Goal: Task Accomplishment & Management: Use online tool/utility

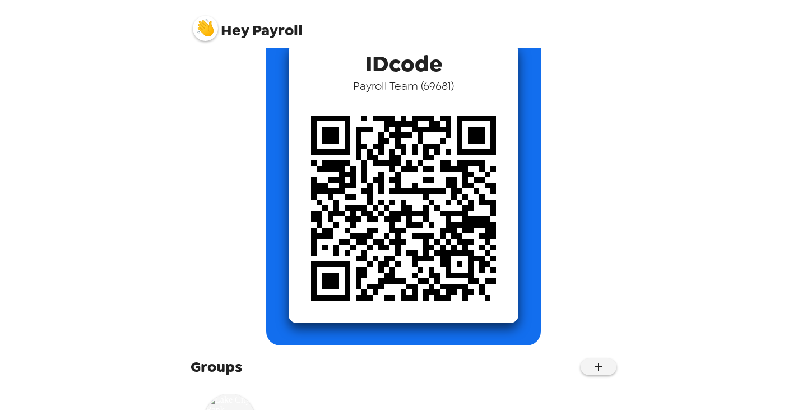
scroll to position [141, 0]
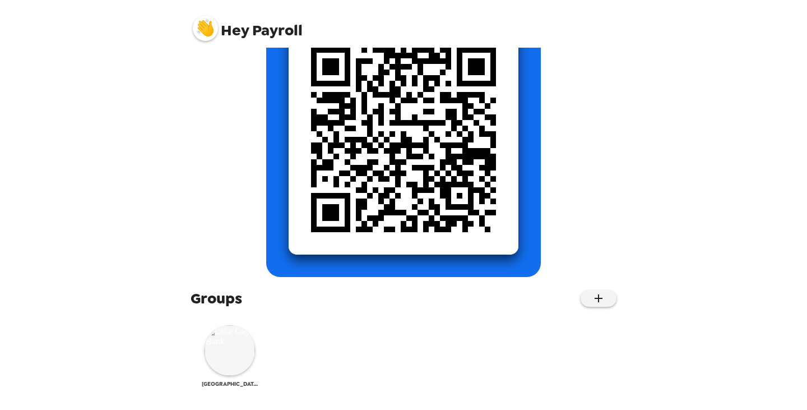
click at [244, 345] on img at bounding box center [230, 350] width 50 height 50
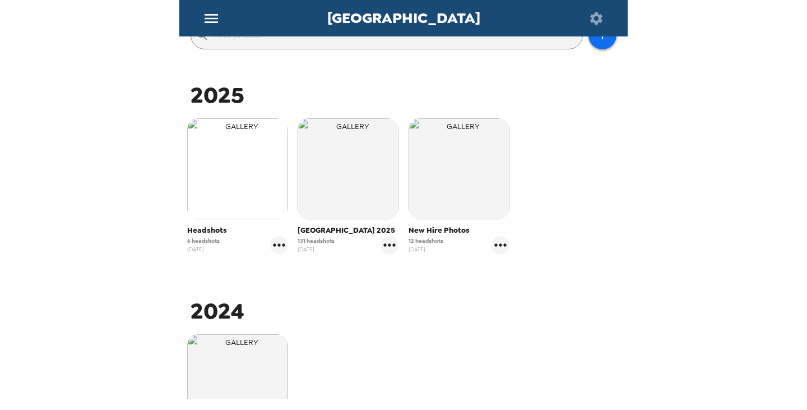
scroll to position [224, 0]
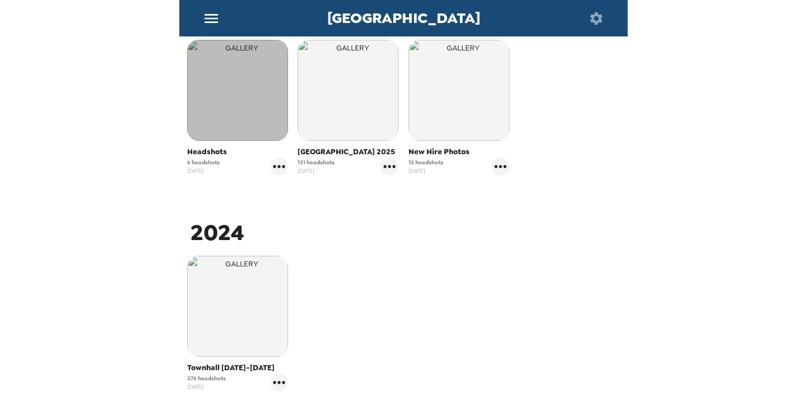
click at [225, 108] on img "button" at bounding box center [237, 90] width 101 height 101
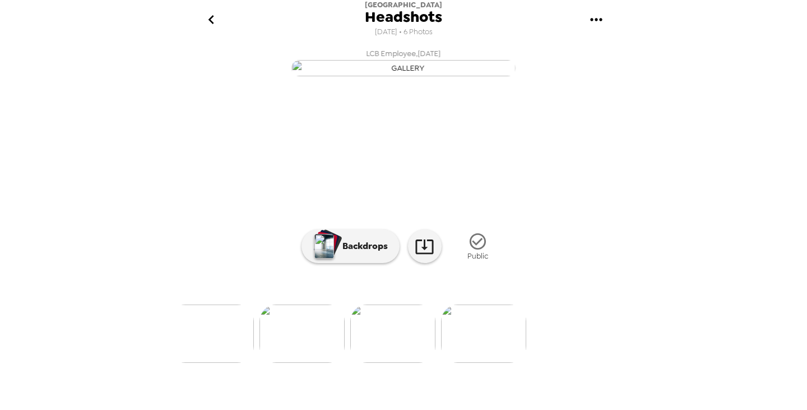
scroll to position [0, 371]
click at [403, 363] on img at bounding box center [395, 333] width 85 height 58
click at [306, 363] on img at bounding box center [314, 333] width 85 height 58
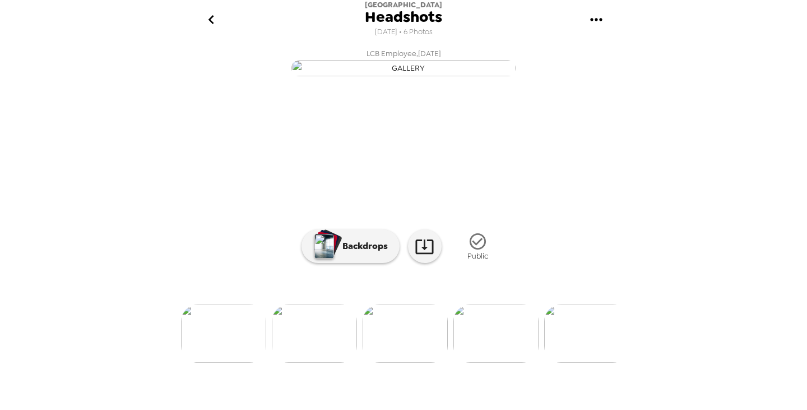
click at [326, 363] on img at bounding box center [314, 333] width 85 height 58
click at [236, 362] on img at bounding box center [222, 333] width 85 height 58
click at [490, 363] on img at bounding box center [494, 333] width 85 height 58
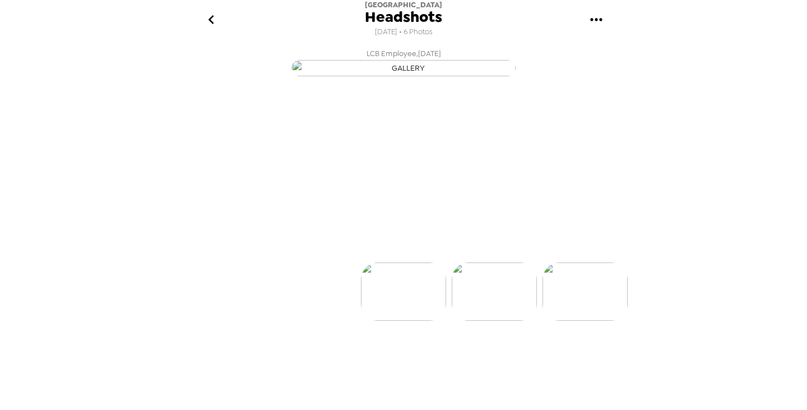
scroll to position [0, 90]
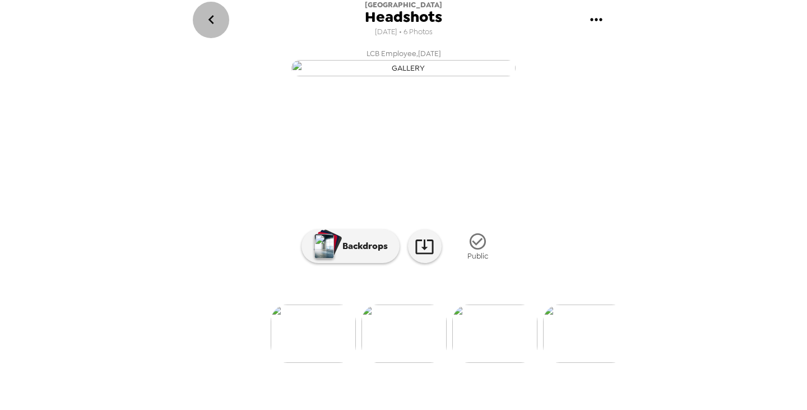
click at [213, 21] on icon "go back" at bounding box center [211, 20] width 18 height 18
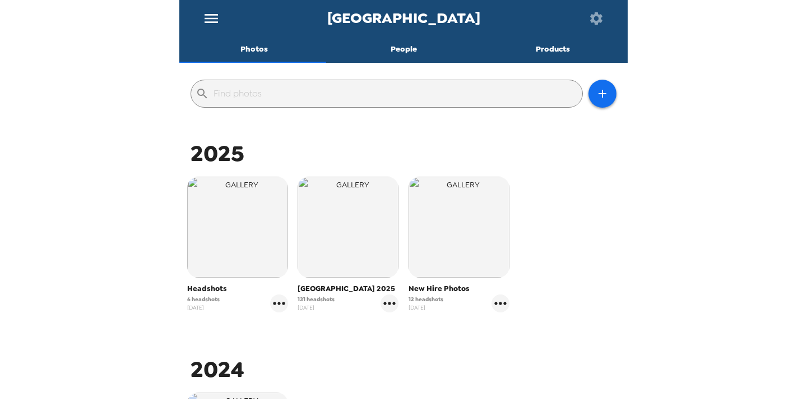
scroll to position [112, 0]
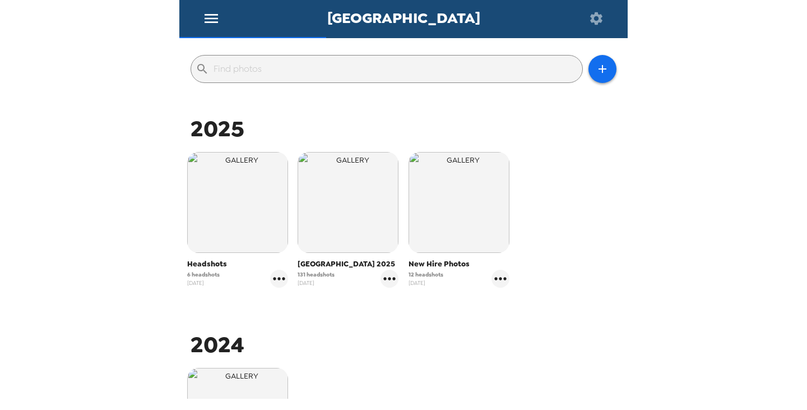
click at [255, 240] on img "button" at bounding box center [237, 202] width 101 height 101
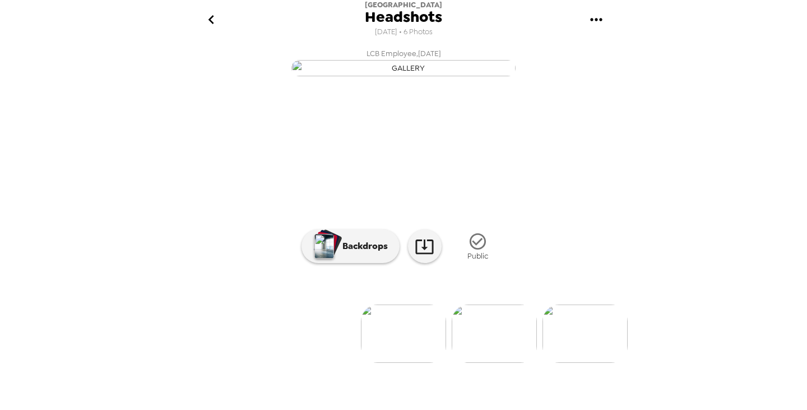
click at [211, 21] on icon "go back" at bounding box center [211, 20] width 18 height 18
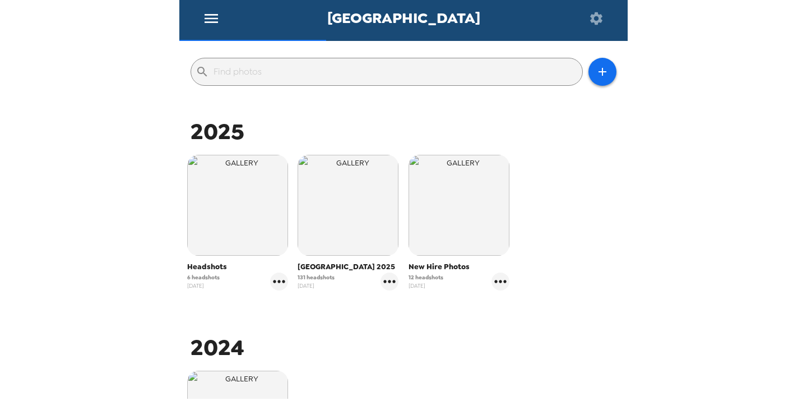
scroll to position [112, 0]
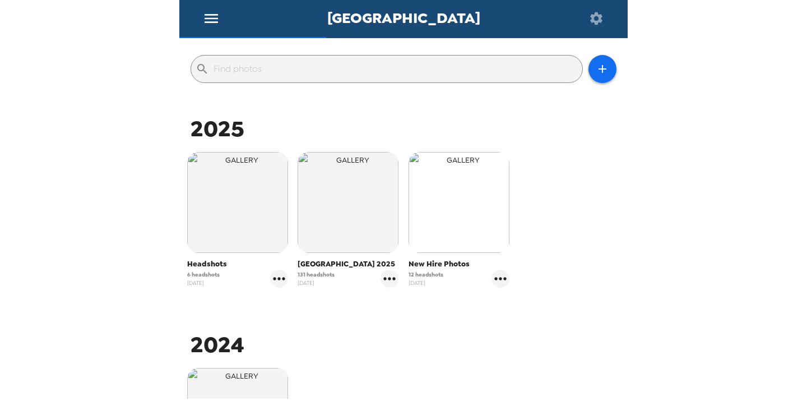
click at [468, 199] on img "button" at bounding box center [458, 202] width 101 height 101
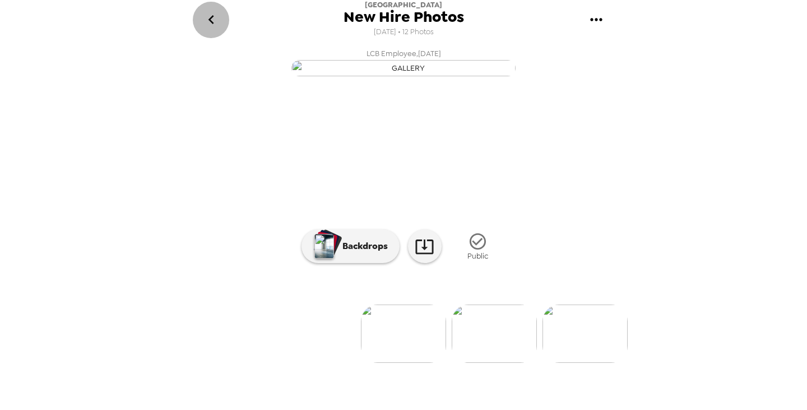
click at [217, 22] on icon "go back" at bounding box center [211, 20] width 18 height 18
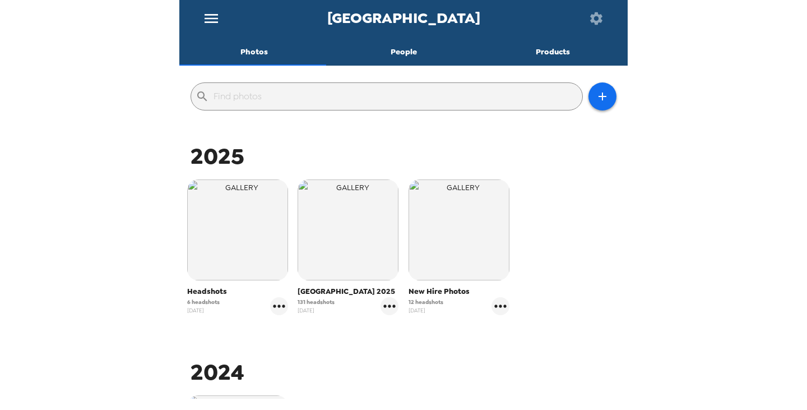
scroll to position [82, 0]
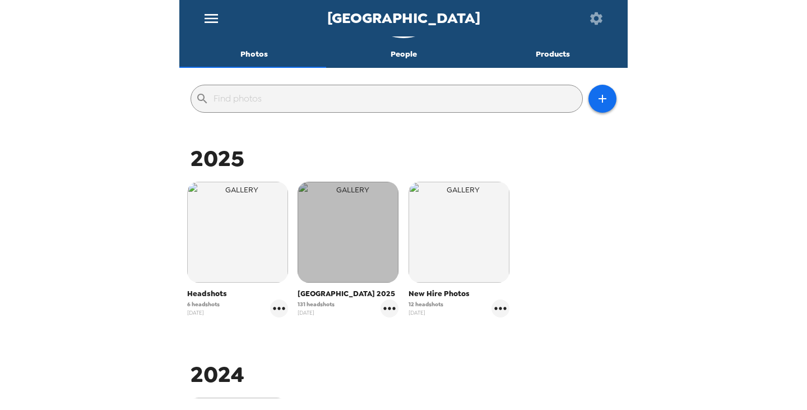
click at [358, 250] on img "button" at bounding box center [348, 232] width 101 height 101
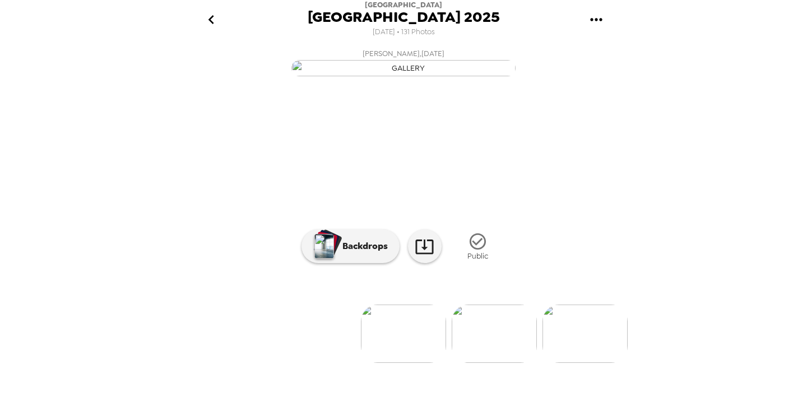
click at [211, 22] on icon "go back" at bounding box center [211, 19] width 6 height 9
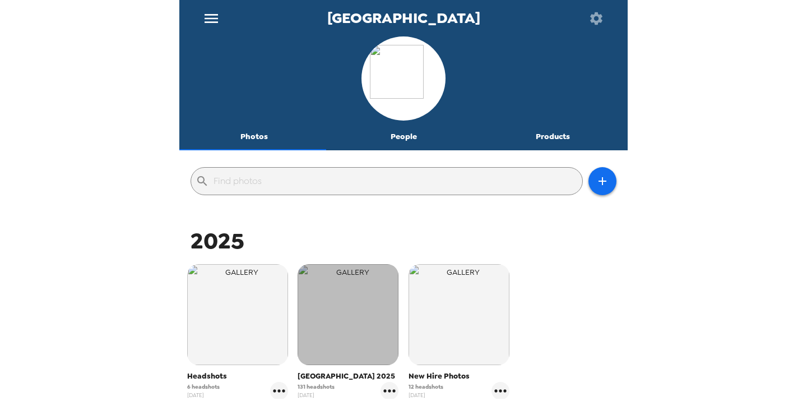
click at [359, 313] on img "button" at bounding box center [348, 314] width 101 height 101
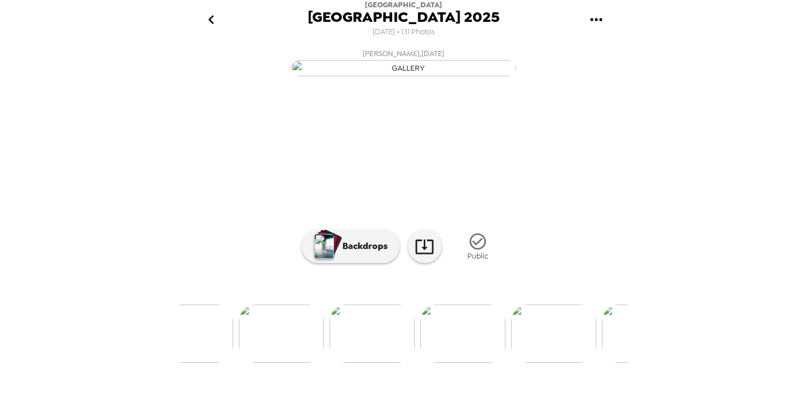
scroll to position [0, 11800]
click at [420, 363] on img at bounding box center [403, 333] width 85 height 58
click at [335, 363] on img at bounding box center [318, 333] width 85 height 58
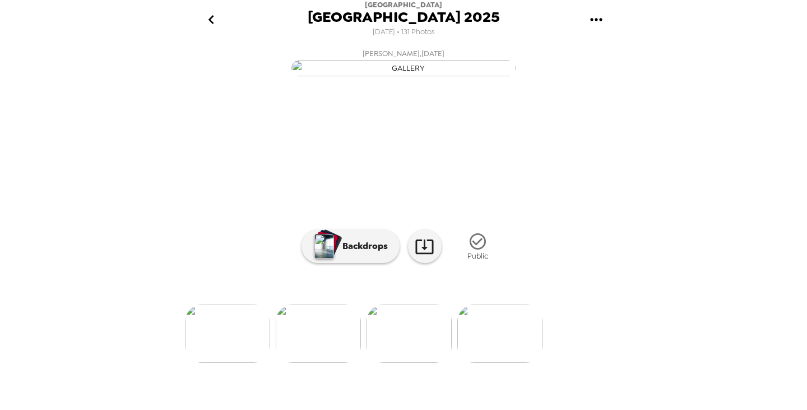
click at [328, 363] on img at bounding box center [318, 333] width 85 height 58
click at [321, 363] on img at bounding box center [317, 333] width 85 height 58
click at [326, 363] on img at bounding box center [317, 333] width 85 height 58
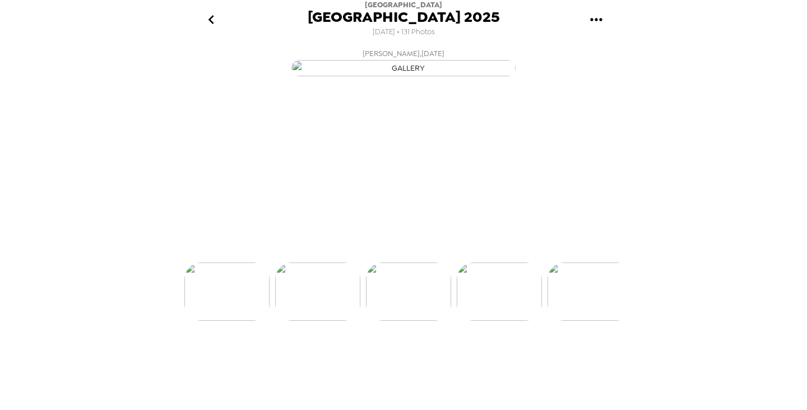
scroll to position [0, 11432]
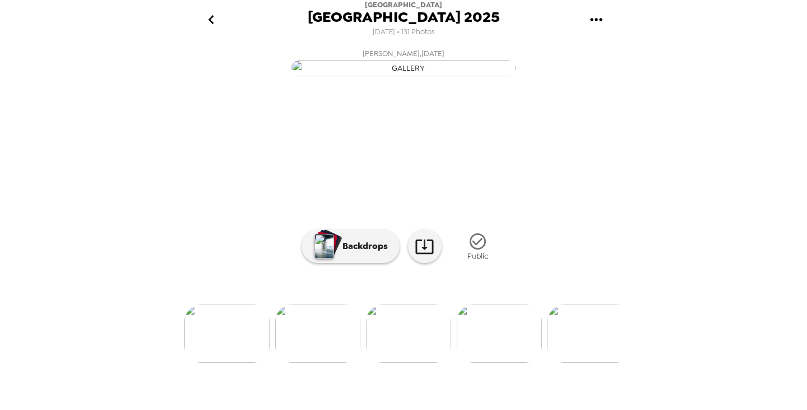
click at [325, 363] on img at bounding box center [317, 333] width 85 height 58
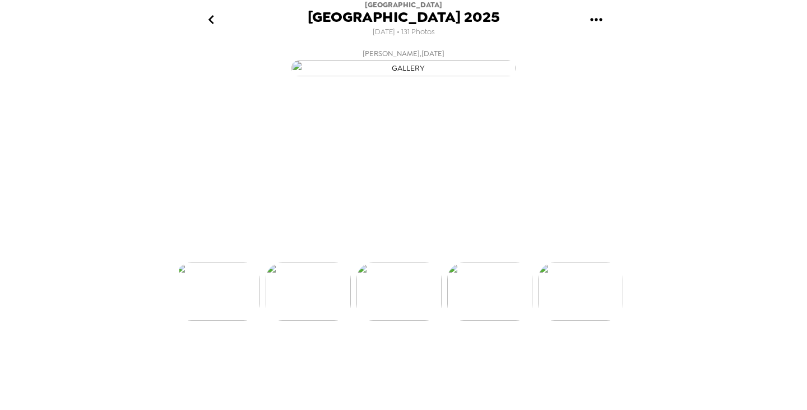
scroll to position [0, 11341]
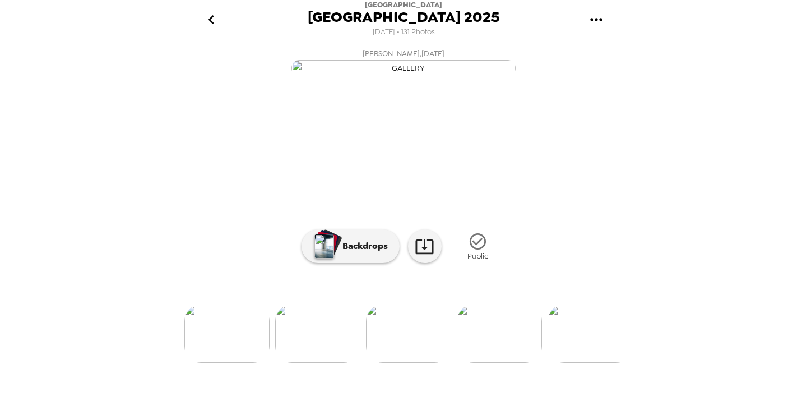
click at [324, 363] on img at bounding box center [317, 333] width 85 height 58
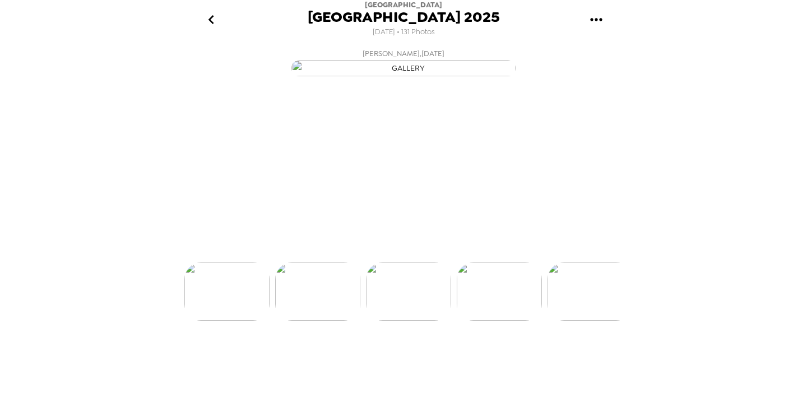
scroll to position [0, 11251]
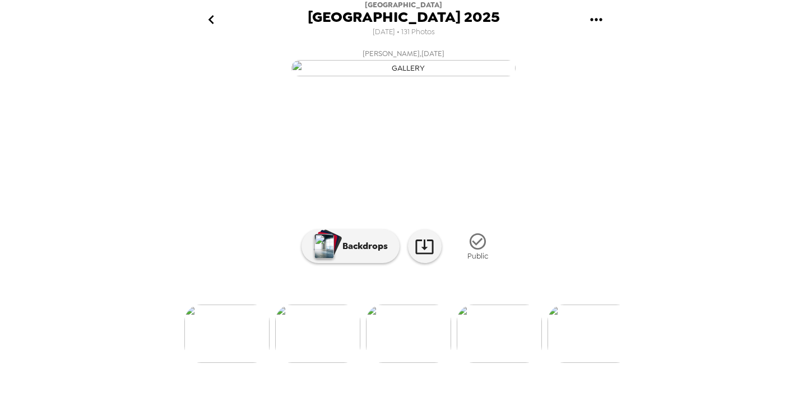
click at [323, 363] on img at bounding box center [317, 333] width 85 height 58
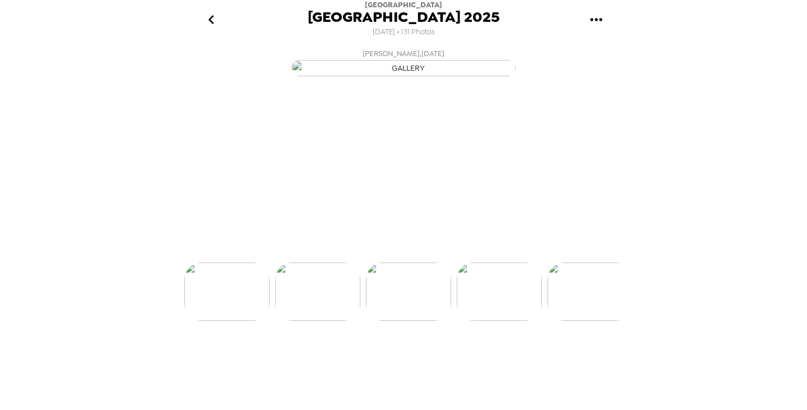
scroll to position [0, 10978]
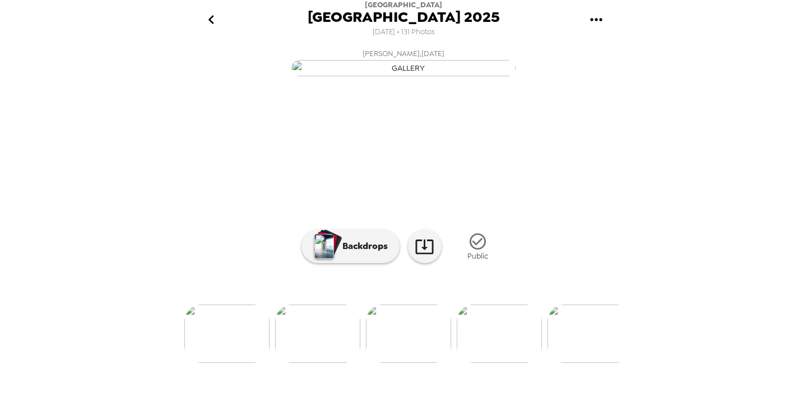
click at [323, 363] on img at bounding box center [317, 333] width 85 height 58
click at [329, 363] on img at bounding box center [317, 333] width 85 height 58
click at [328, 363] on img at bounding box center [317, 333] width 85 height 58
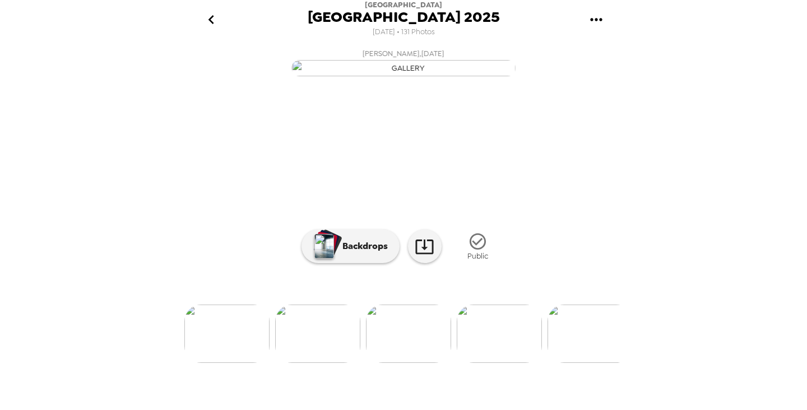
click at [321, 363] on img at bounding box center [317, 333] width 85 height 58
click at [318, 363] on img at bounding box center [317, 333] width 85 height 58
click at [307, 363] on img at bounding box center [317, 333] width 85 height 58
click at [305, 363] on img at bounding box center [317, 333] width 85 height 58
click at [304, 363] on img at bounding box center [317, 333] width 85 height 58
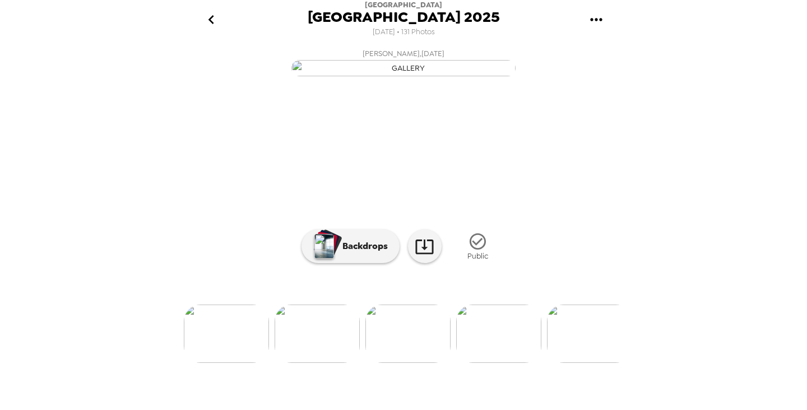
click at [306, 363] on img at bounding box center [317, 333] width 85 height 58
click at [313, 363] on img at bounding box center [317, 333] width 85 height 58
click at [234, 355] on img at bounding box center [226, 333] width 85 height 58
click at [210, 17] on icon "go back" at bounding box center [211, 20] width 18 height 18
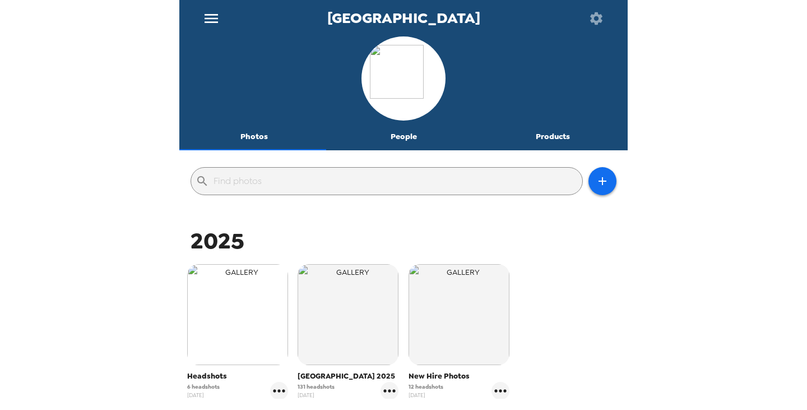
click at [258, 327] on img "button" at bounding box center [237, 314] width 101 height 101
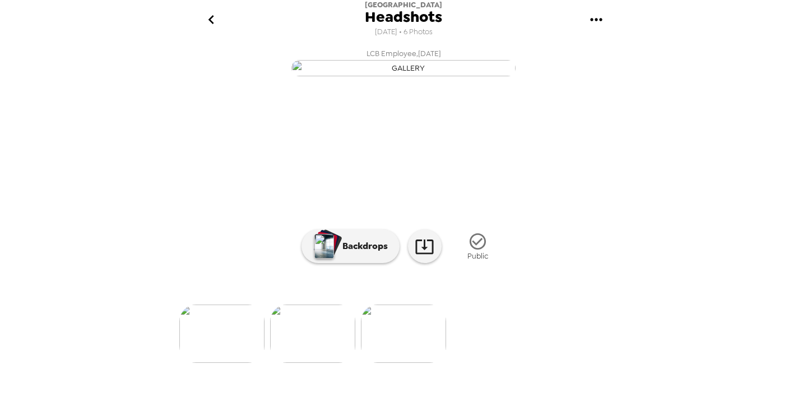
click at [326, 363] on img at bounding box center [312, 333] width 85 height 58
click at [501, 363] on img at bounding box center [496, 333] width 85 height 58
click at [246, 363] on img at bounding box center [224, 333] width 85 height 58
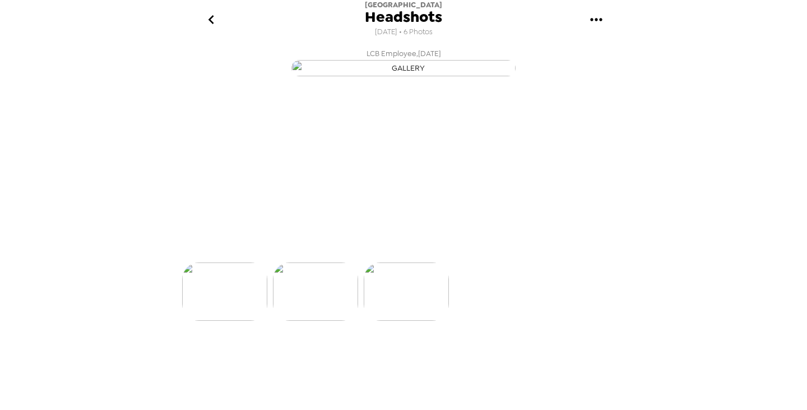
scroll to position [41, 0]
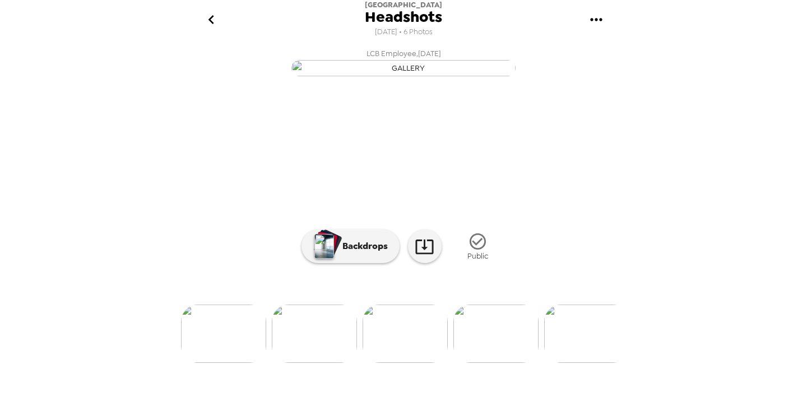
click at [308, 360] on img at bounding box center [314, 333] width 85 height 58
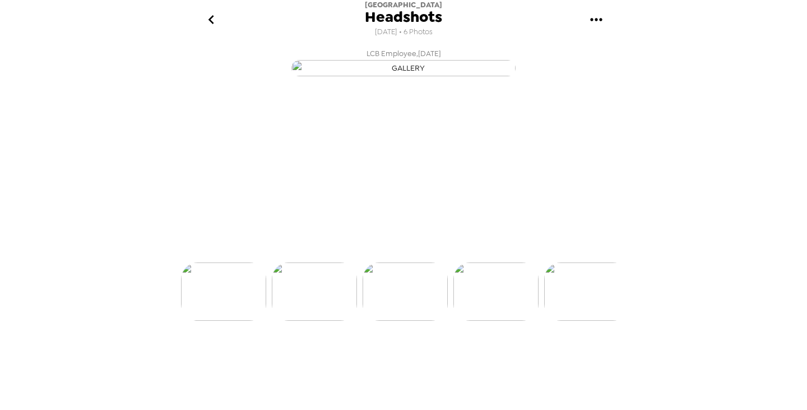
scroll to position [0, 180]
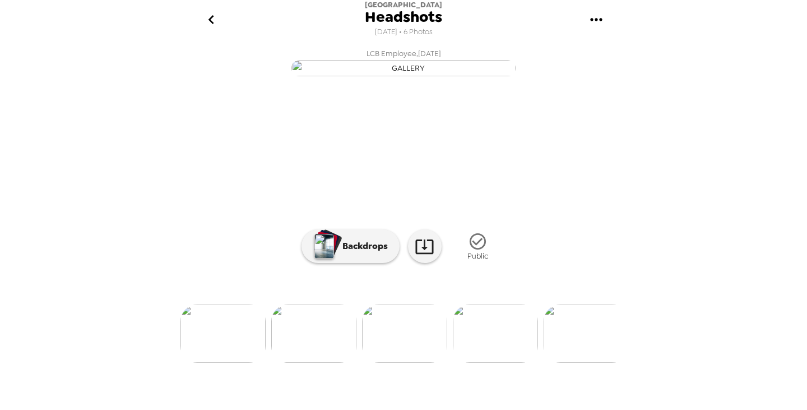
click at [297, 363] on img at bounding box center [313, 333] width 85 height 58
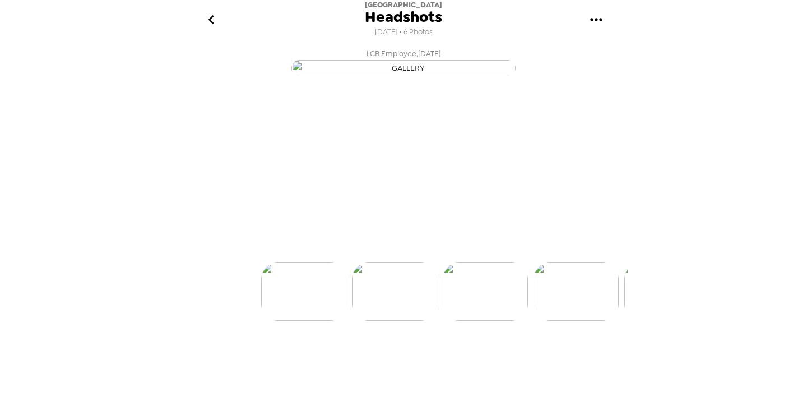
scroll to position [0, 90]
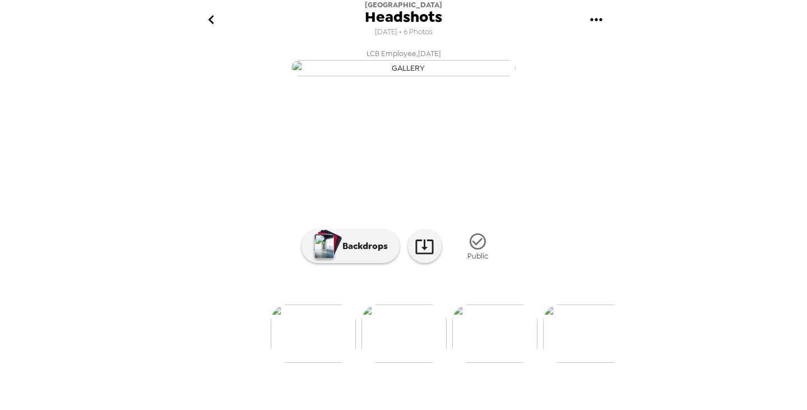
click at [302, 363] on img at bounding box center [313, 333] width 85 height 58
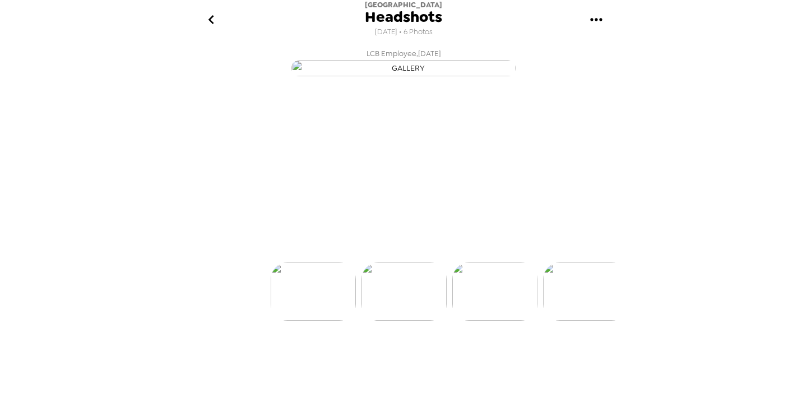
scroll to position [0, 0]
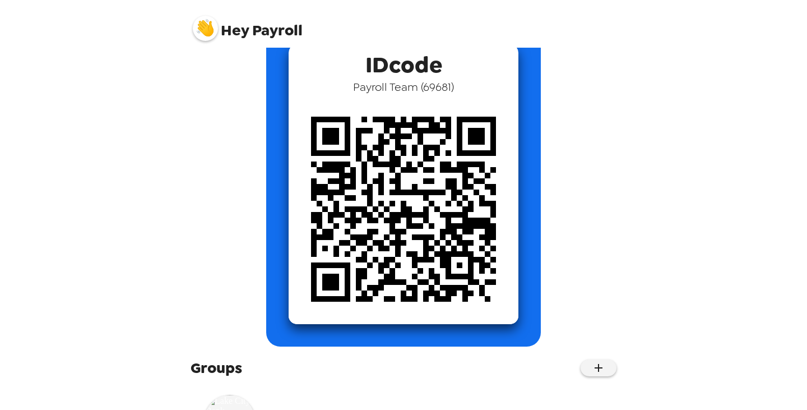
scroll to position [141, 0]
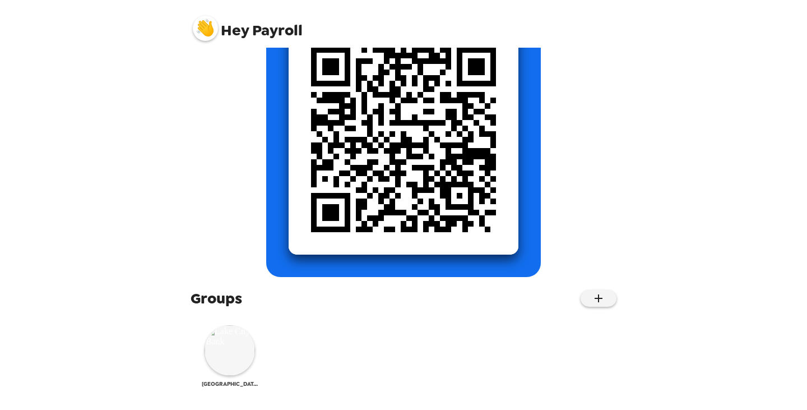
click at [253, 351] on img at bounding box center [230, 350] width 50 height 50
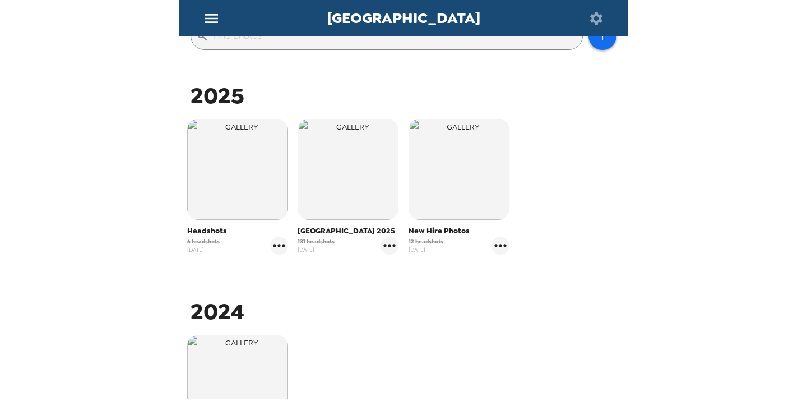
scroll to position [306, 0]
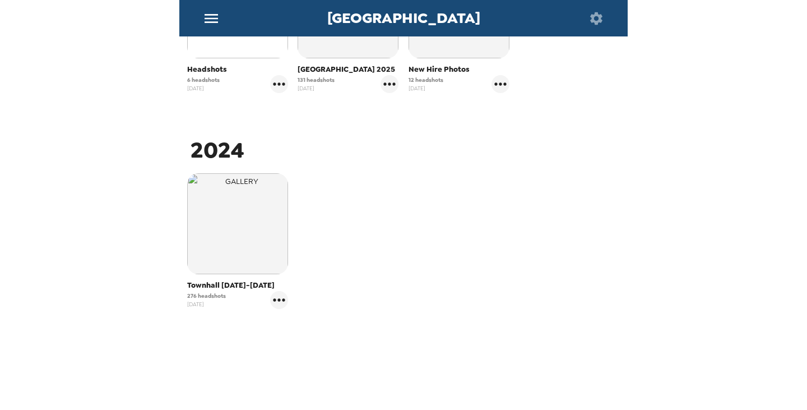
click at [247, 48] on img "button" at bounding box center [237, 7] width 101 height 101
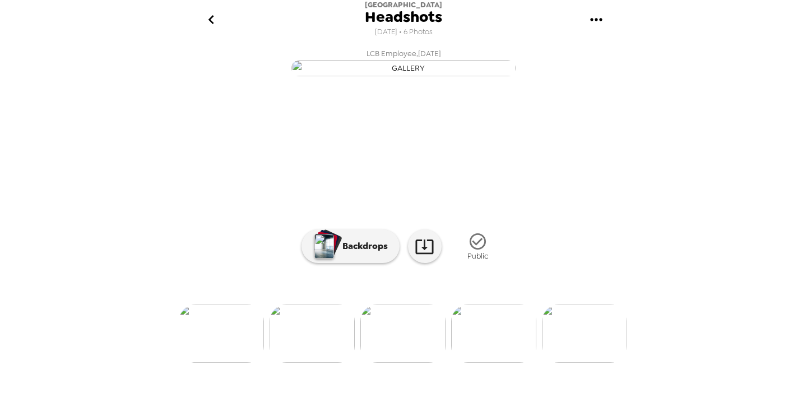
scroll to position [0, 278]
click at [489, 363] on img at bounding box center [488, 333] width 85 height 58
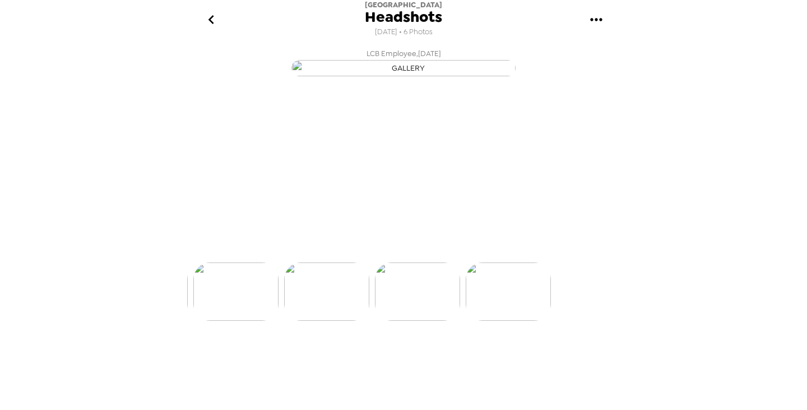
scroll to position [0, 361]
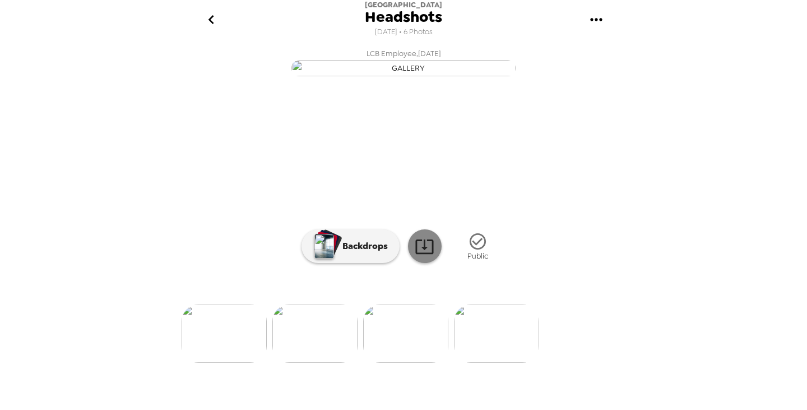
click at [419, 256] on icon at bounding box center [425, 246] width 20 height 20
